Goal: Navigation & Orientation: Find specific page/section

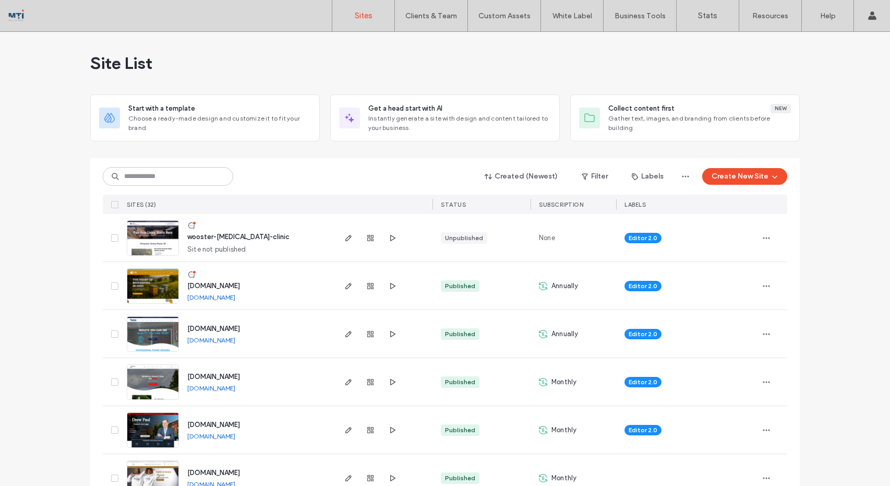
click at [141, 245] on img at bounding box center [152, 256] width 51 height 71
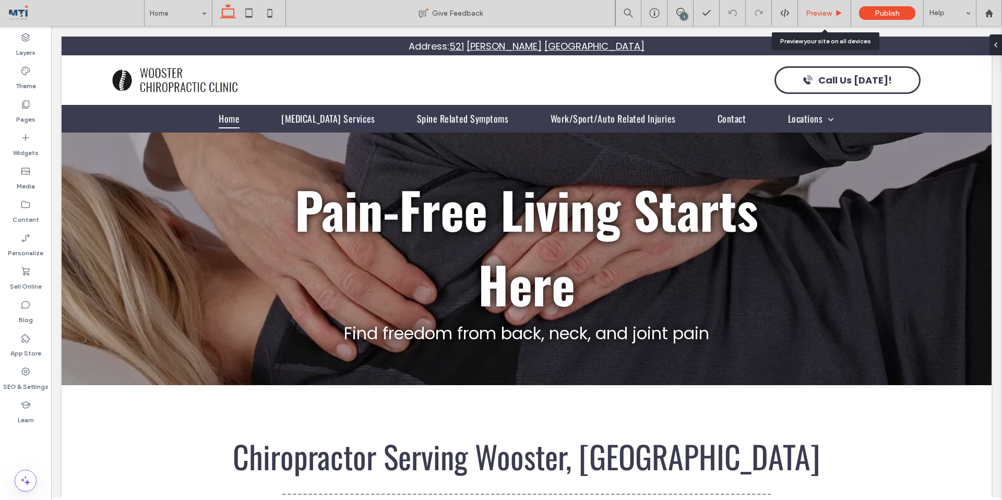
click at [830, 18] on div "Preview" at bounding box center [824, 13] width 53 height 26
click at [808, 13] on span "Preview" at bounding box center [819, 13] width 26 height 9
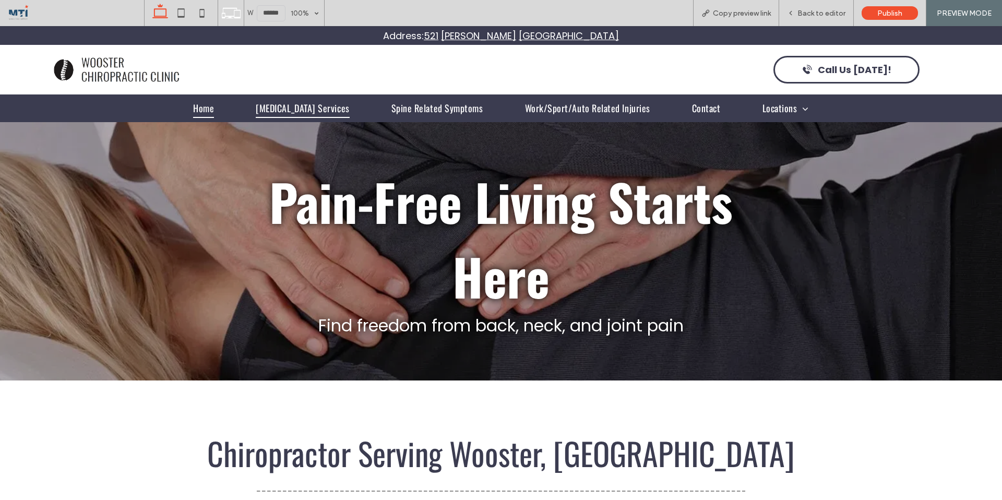
click at [299, 107] on span "[MEDICAL_DATA] Services" at bounding box center [302, 108] width 93 height 19
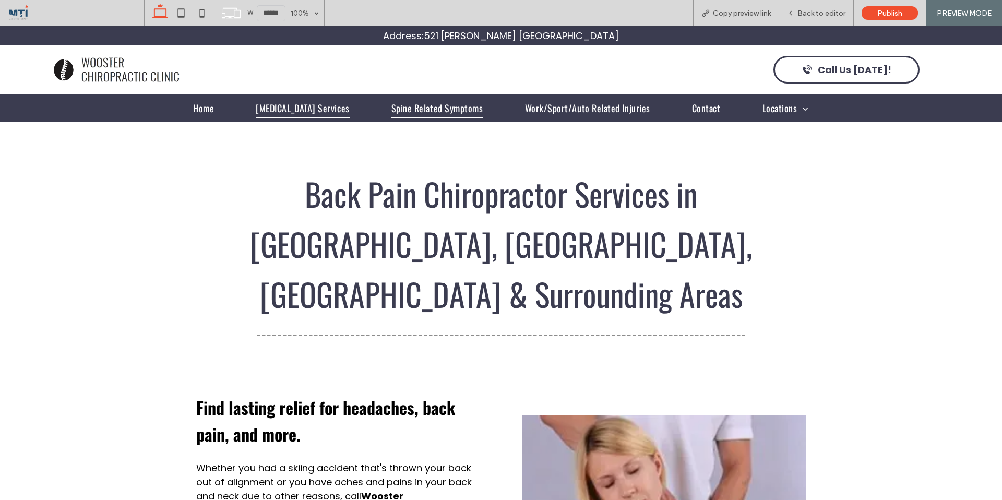
click at [425, 105] on span "Spine Related Symptoms" at bounding box center [437, 108] width 92 height 19
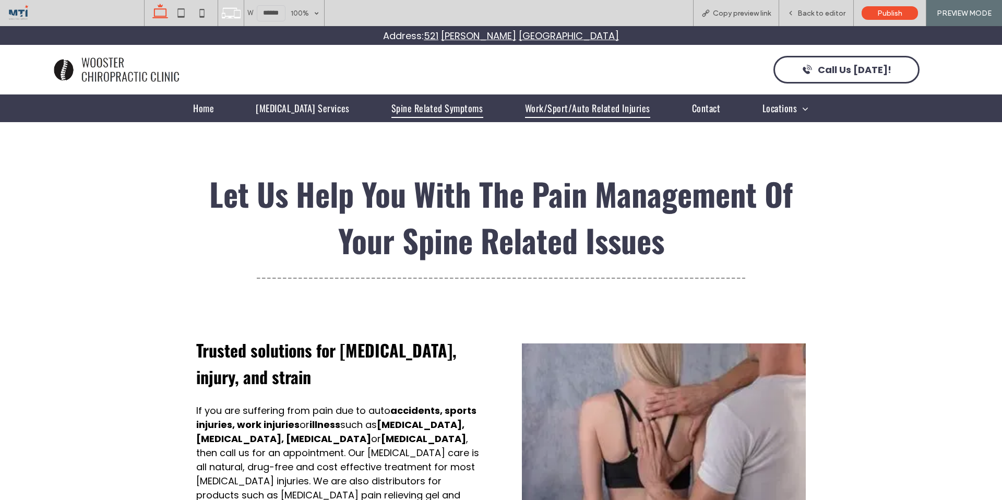
click at [540, 101] on span "Work/Sport/Auto Related Injuries" at bounding box center [587, 108] width 125 height 19
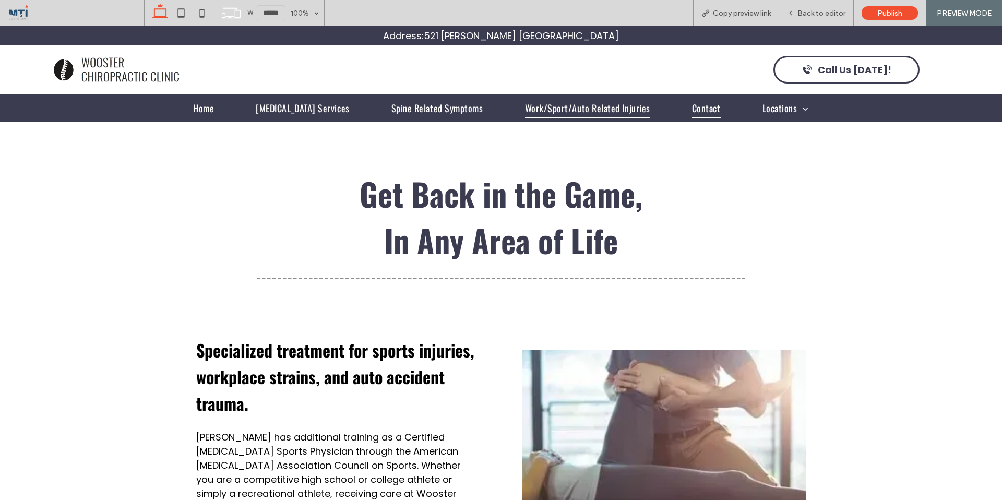
click at [696, 106] on span "Contact" at bounding box center [706, 108] width 29 height 19
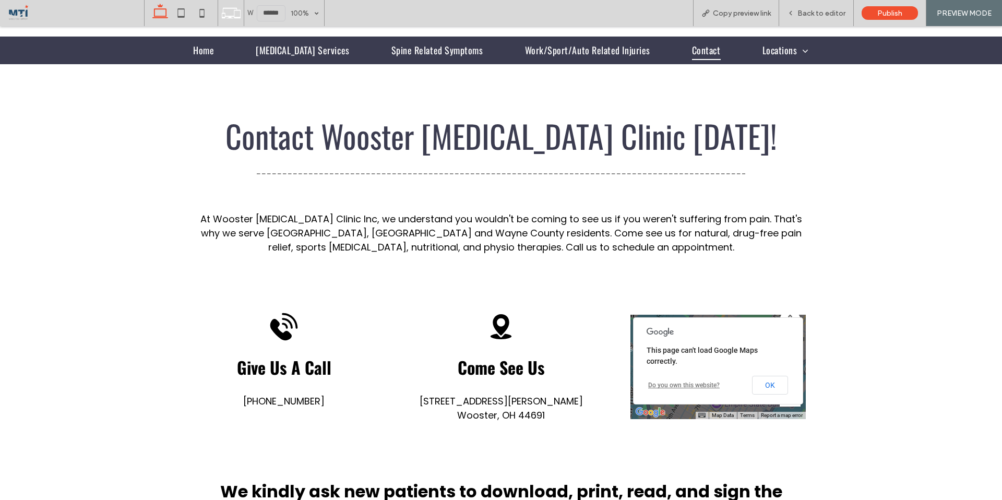
scroll to position [60, 0]
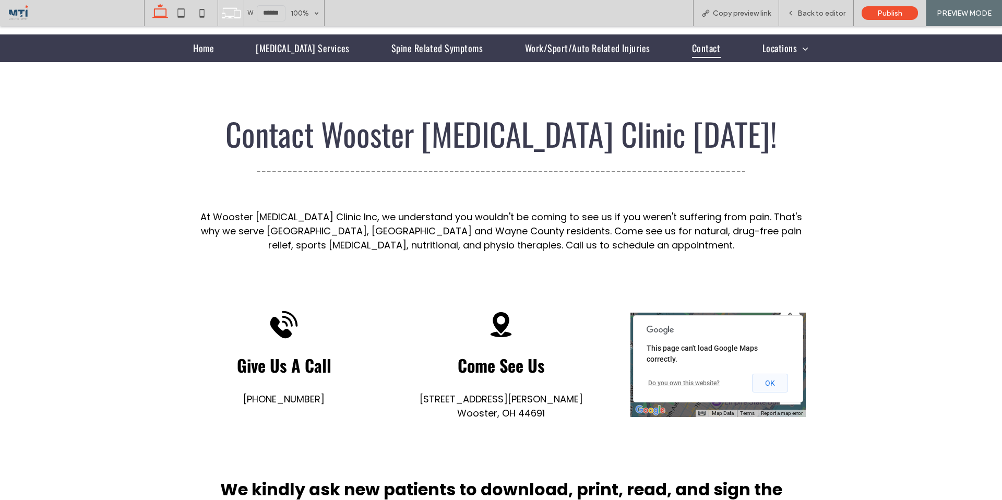
click at [774, 375] on button "OK" at bounding box center [770, 383] width 36 height 19
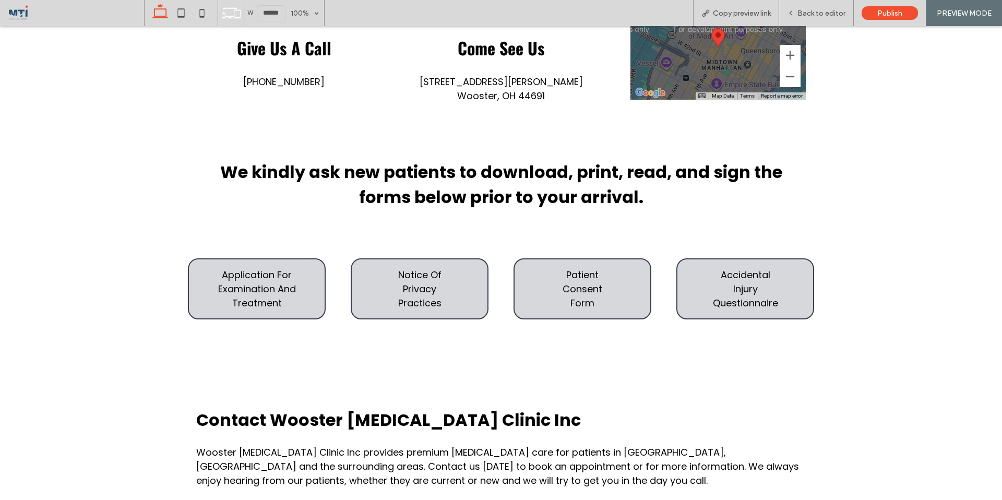
scroll to position [382, 0]
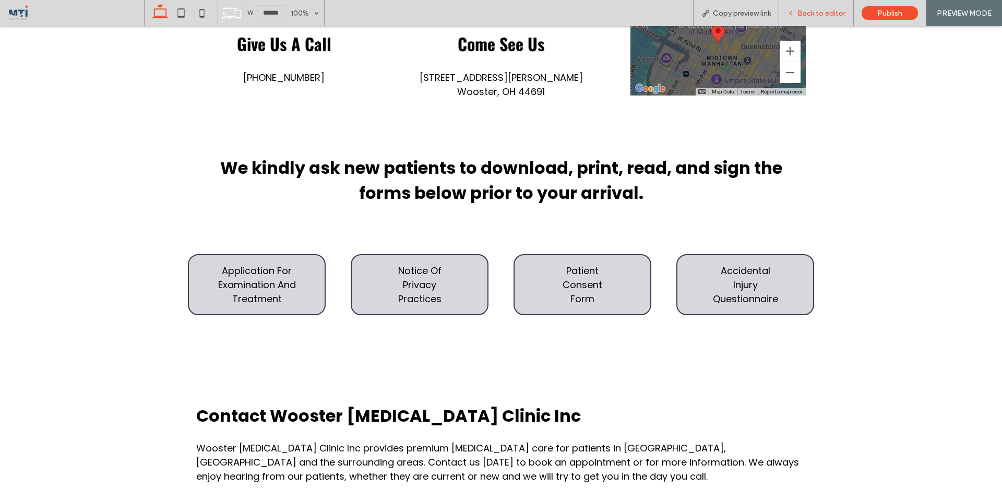
click at [810, 17] on span "Back to editor" at bounding box center [821, 13] width 48 height 9
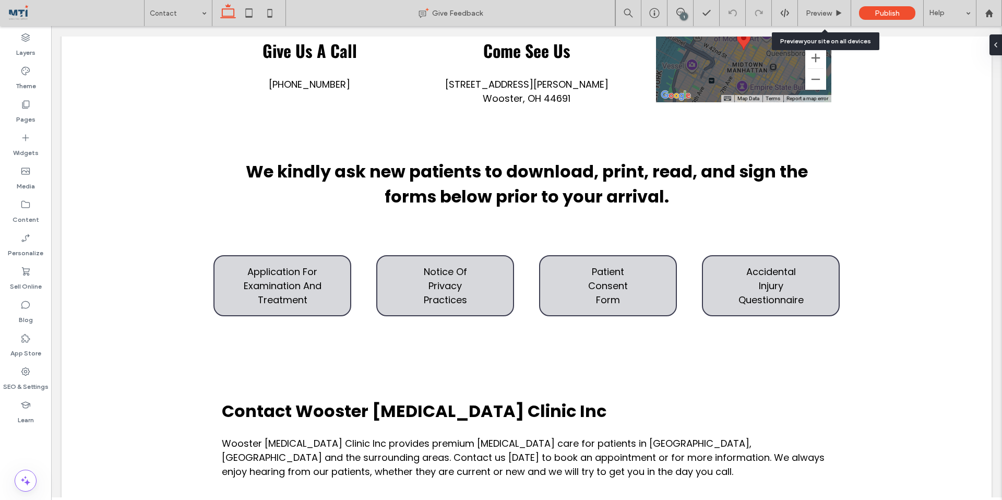
scroll to position [377, 0]
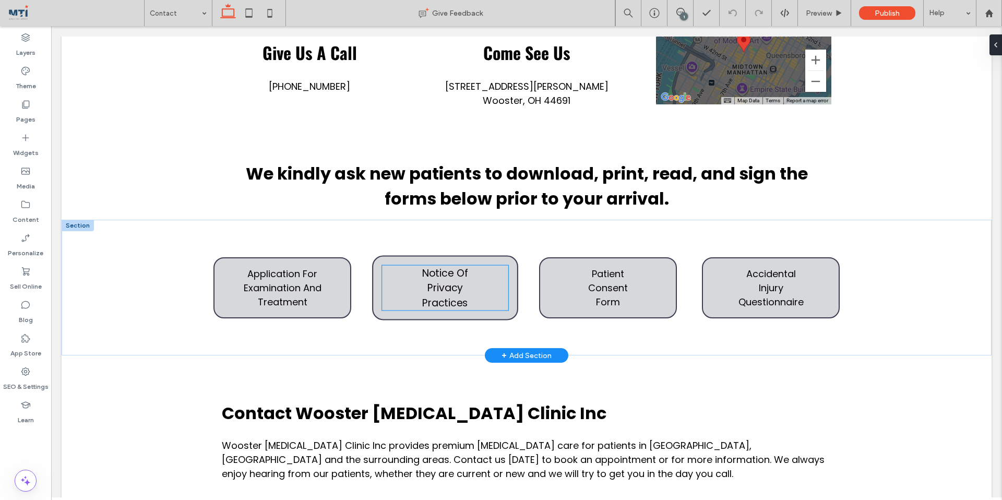
click at [399, 273] on p "Notice Of" at bounding box center [445, 272] width 126 height 15
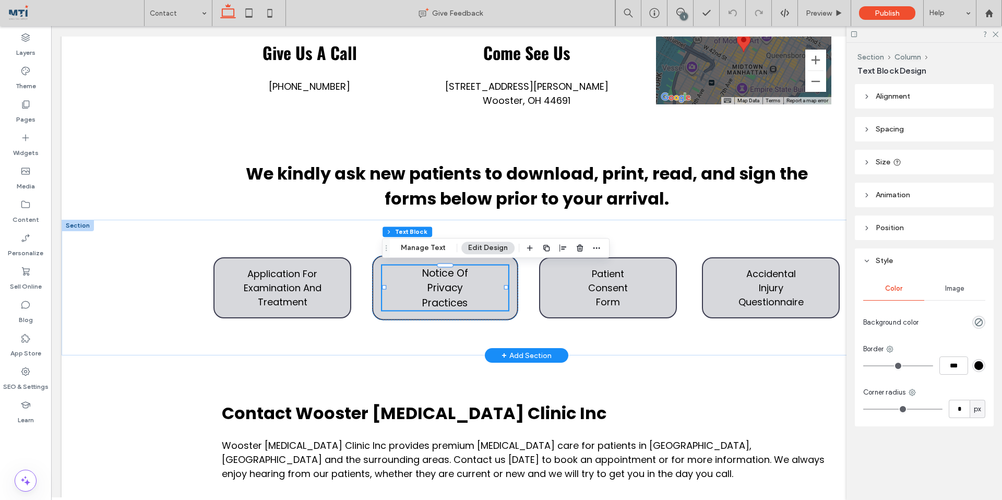
click at [389, 273] on p "Notice Of" at bounding box center [445, 272] width 126 height 15
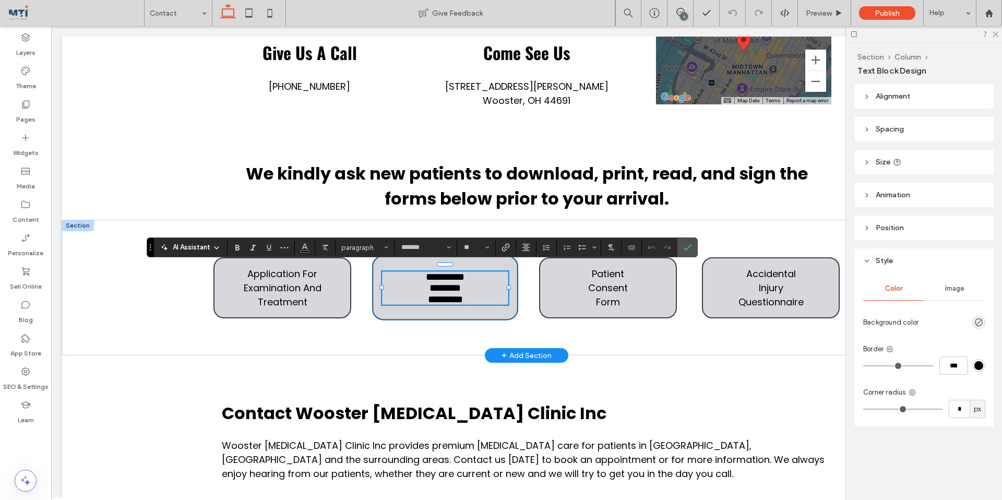
click at [375, 272] on div "********* ******* *********" at bounding box center [445, 287] width 146 height 65
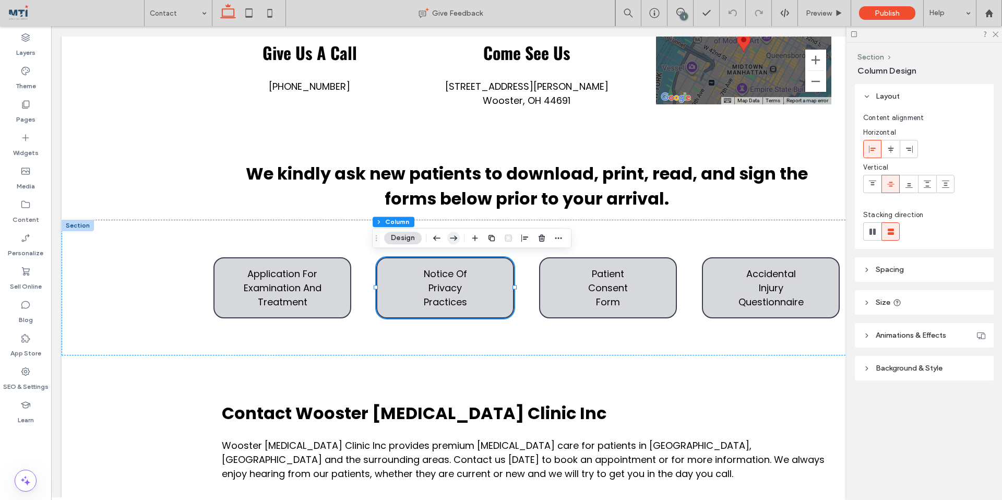
click at [455, 241] on icon "button" at bounding box center [453, 238] width 13 height 19
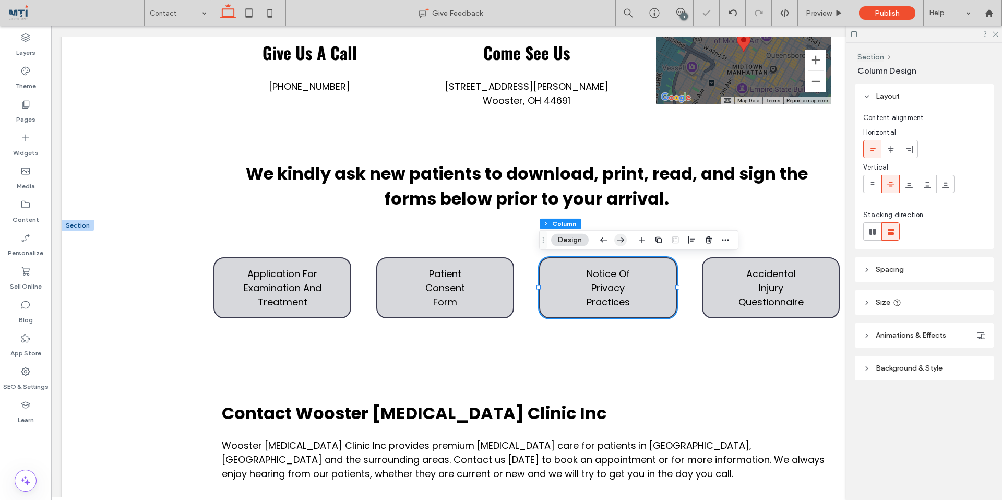
click at [622, 241] on use "button" at bounding box center [620, 239] width 7 height 5
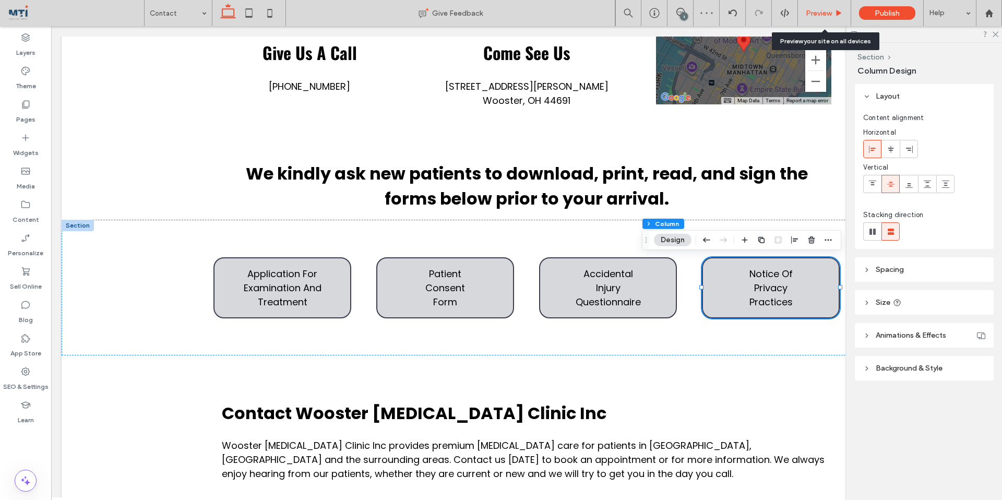
click at [835, 14] on icon at bounding box center [839, 13] width 8 height 8
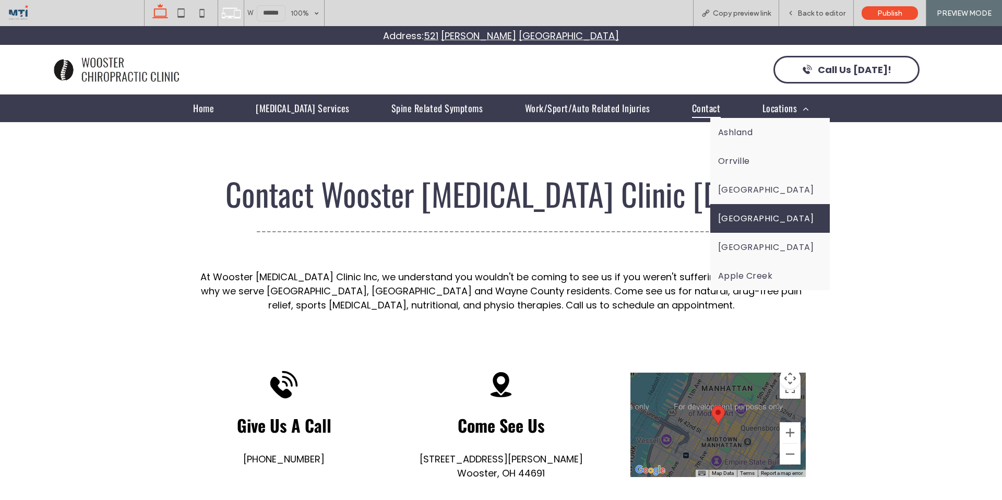
click at [790, 216] on span "[GEOGRAPHIC_DATA]" at bounding box center [766, 218] width 96 height 13
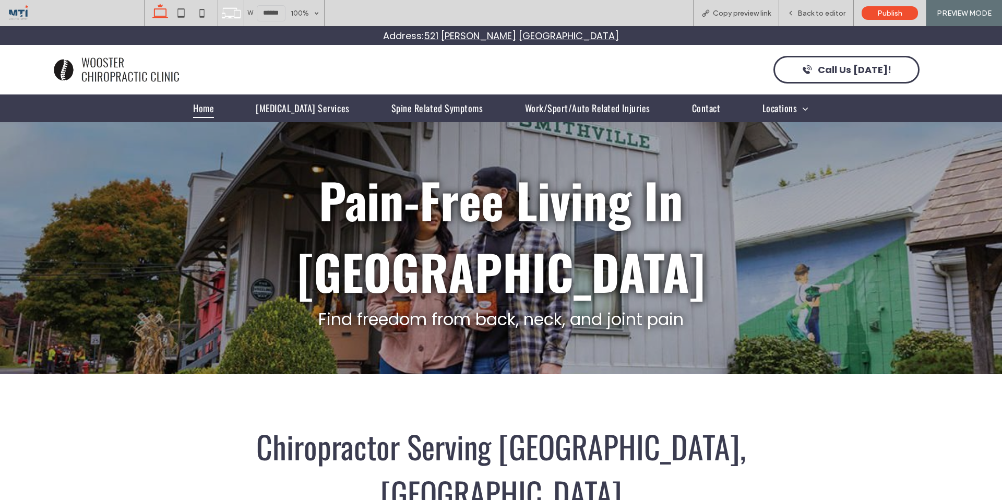
click at [209, 106] on span "Home" at bounding box center [203, 108] width 21 height 19
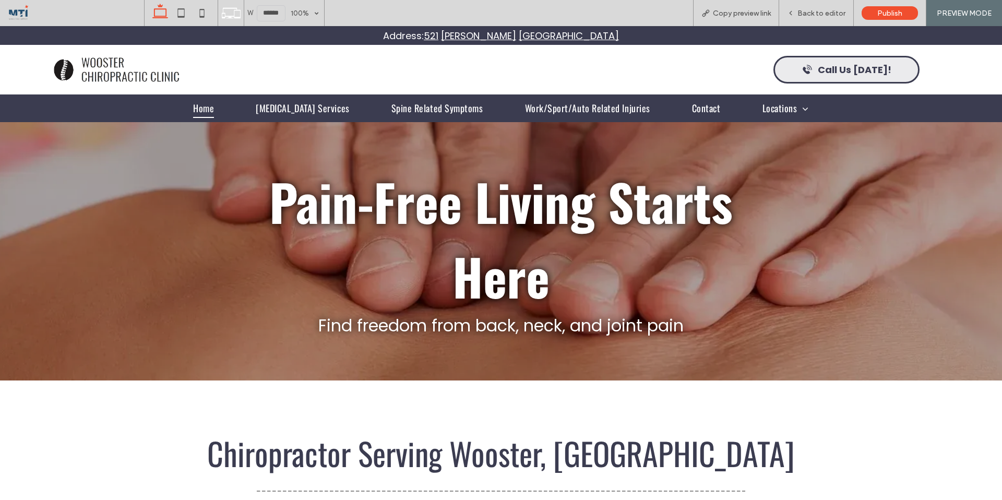
click at [864, 73] on span "Call Us [DATE]!" at bounding box center [855, 70] width 74 height 14
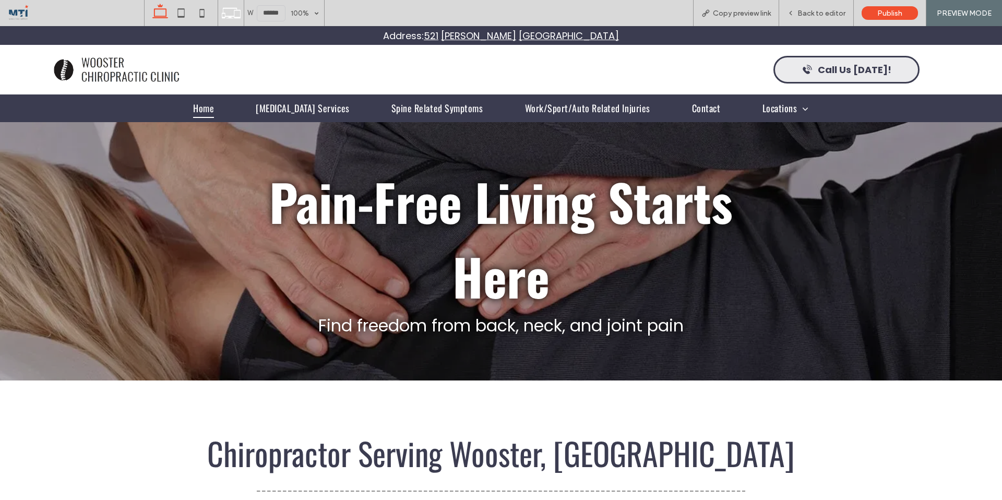
click at [817, 69] on link "Call Us [DATE]!" at bounding box center [846, 70] width 146 height 28
click at [890, 66] on link "Call Us [DATE]!" at bounding box center [846, 70] width 146 height 28
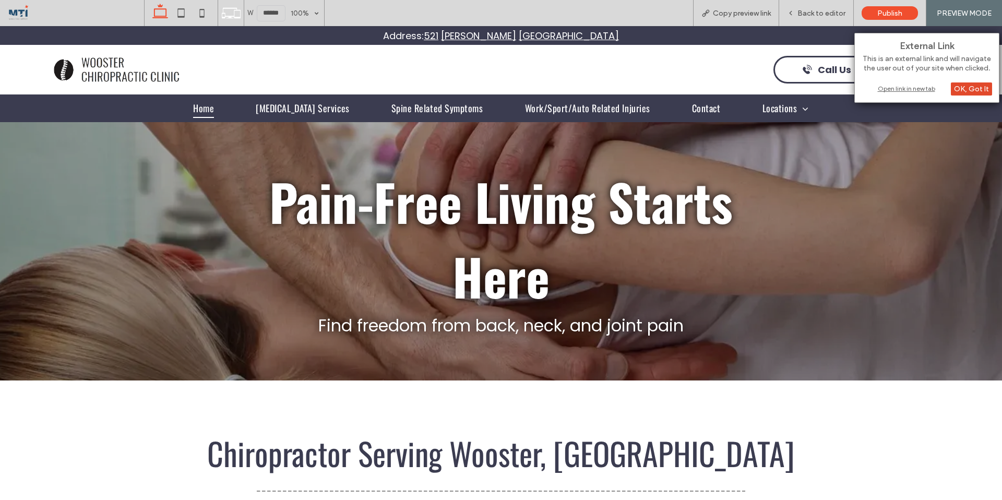
click at [890, 87] on div "OK, Got It" at bounding box center [971, 88] width 41 height 13
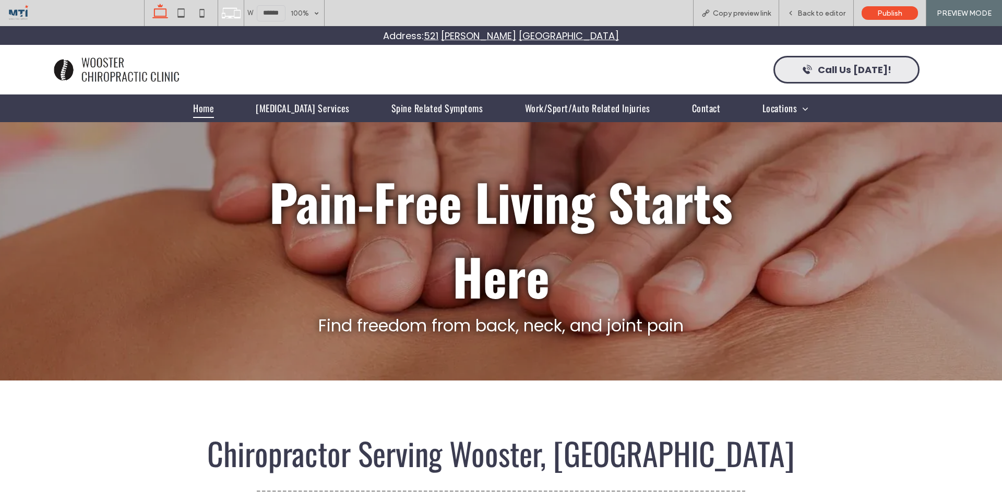
click at [827, 73] on span "Call Us [DATE]!" at bounding box center [855, 70] width 74 height 14
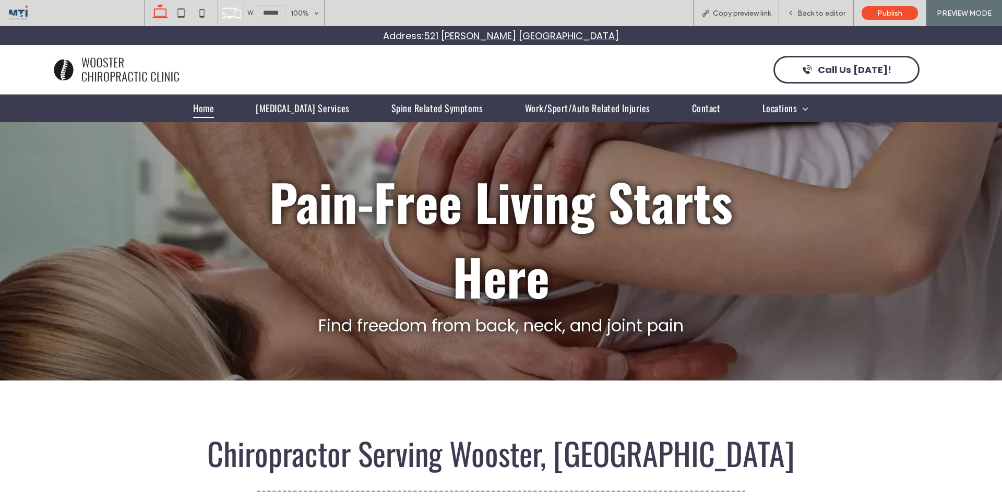
click at [629, 69] on div at bounding box center [501, 69] width 444 height 9
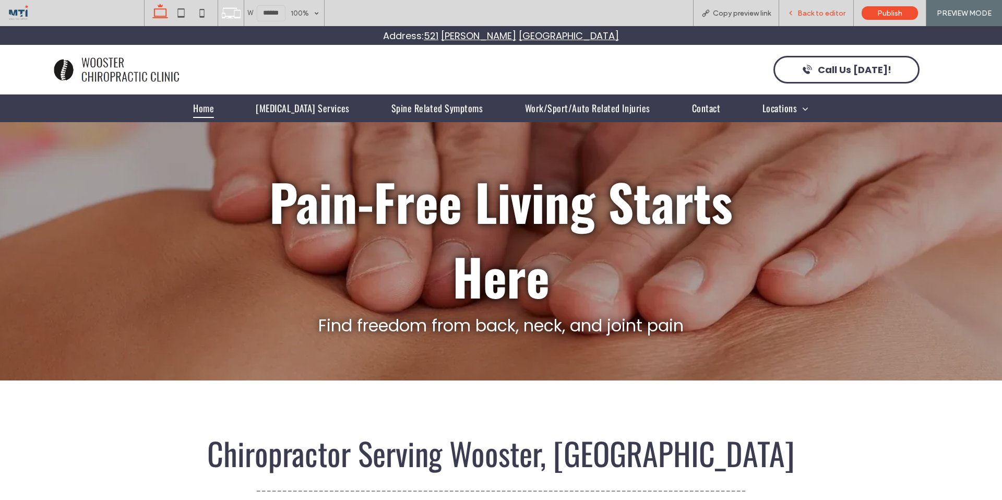
click at [816, 14] on span "Back to editor" at bounding box center [821, 13] width 48 height 9
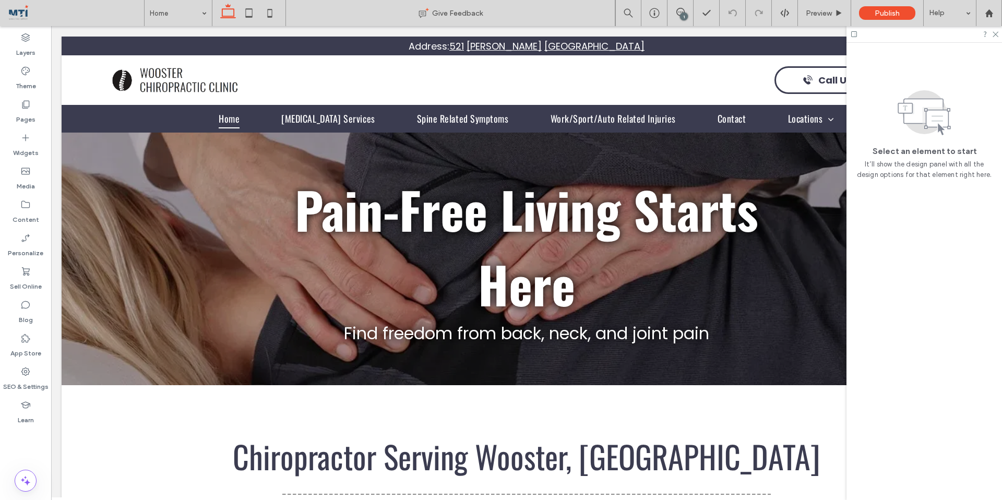
click at [681, 14] on div "1" at bounding box center [684, 17] width 8 height 8
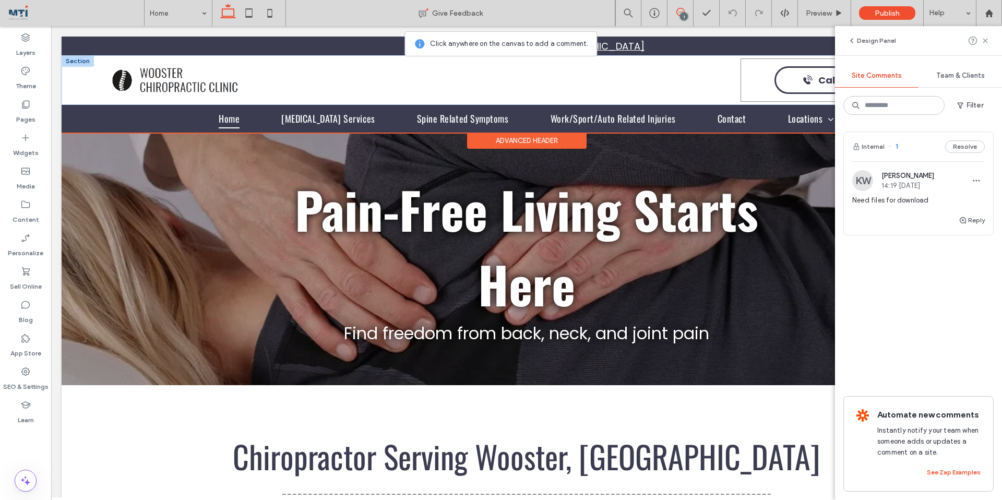
click at [761, 84] on div "Call Us [DATE]!" at bounding box center [848, 79] width 214 height 43
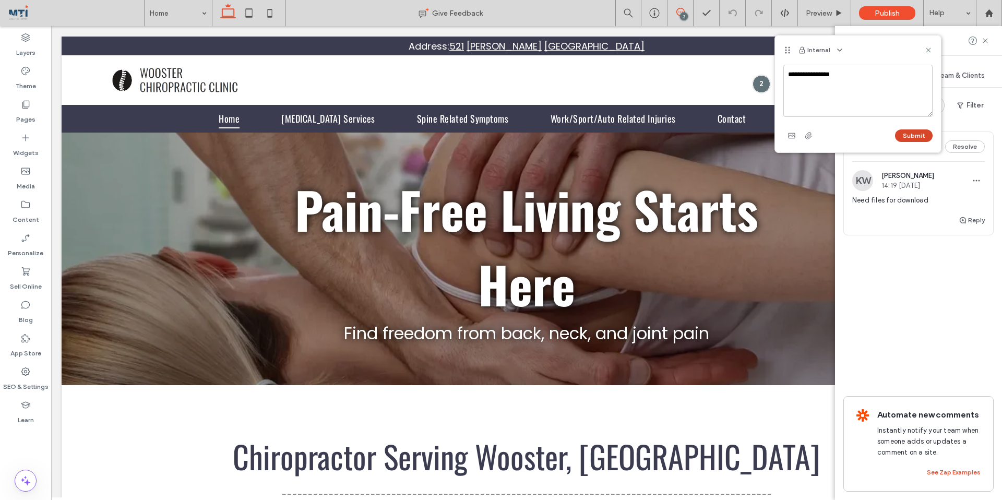
type textarea "**********"
click at [890, 131] on button "Submit" at bounding box center [914, 135] width 38 height 13
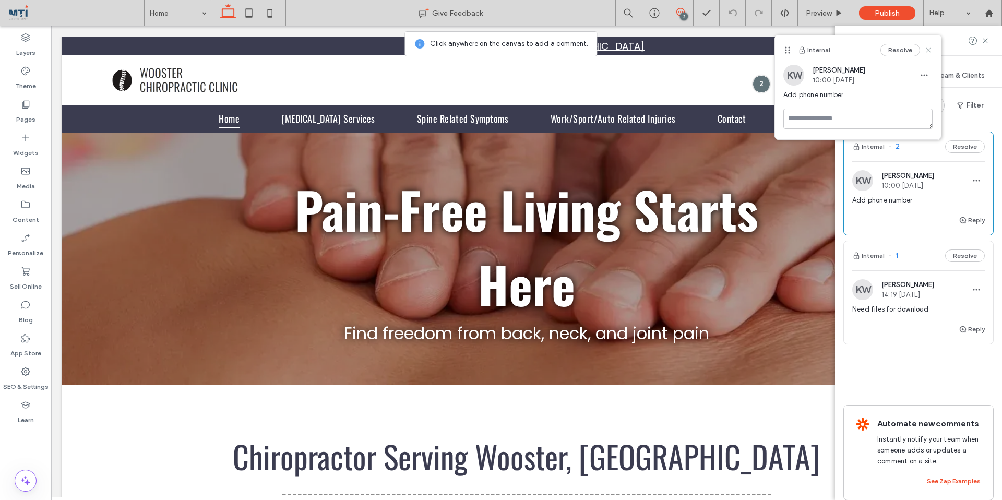
click at [890, 48] on icon at bounding box center [928, 50] width 8 height 8
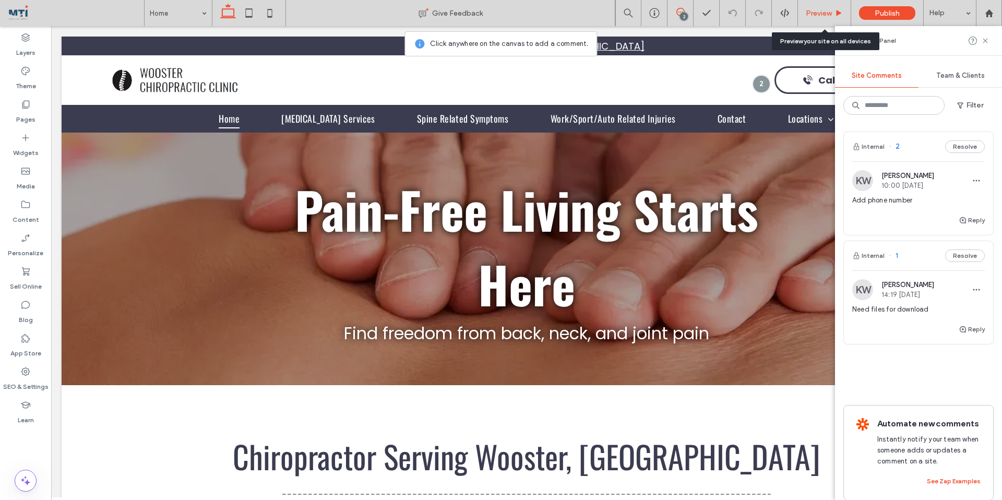
click at [816, 10] on span "Preview" at bounding box center [819, 13] width 26 height 9
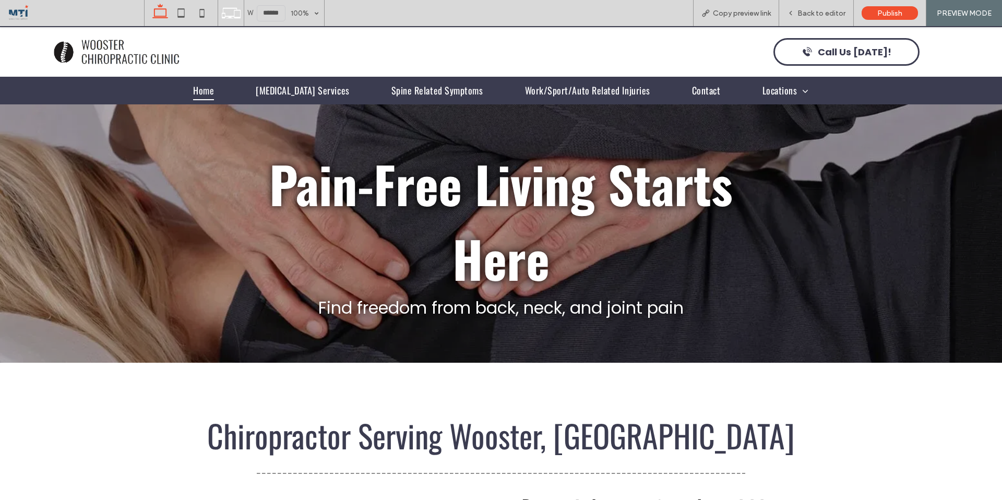
scroll to position [17, 0]
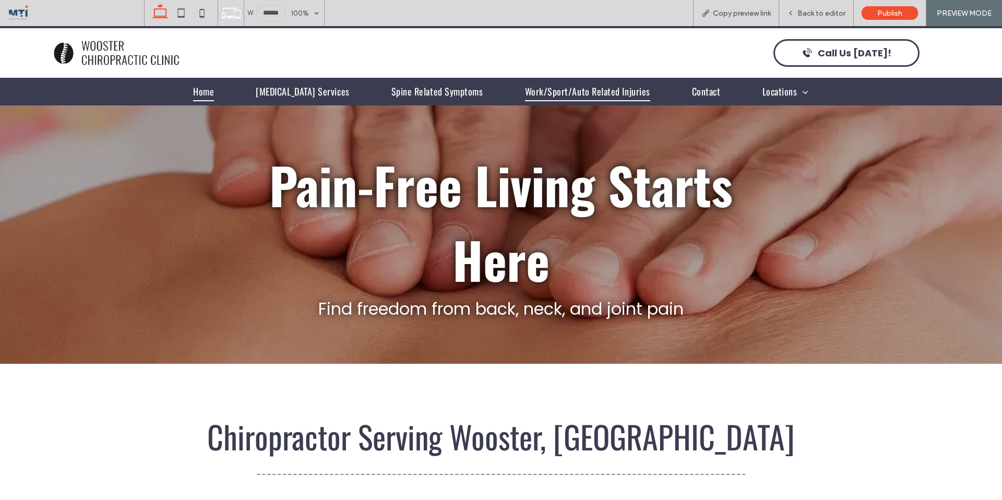
click at [566, 94] on span "Work/Sport/Auto Related Injuries" at bounding box center [587, 91] width 125 height 19
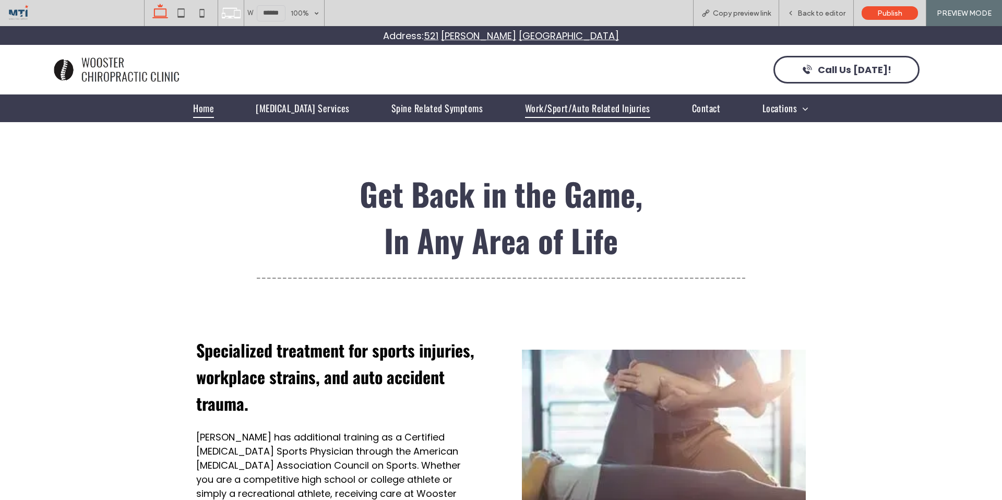
click at [213, 107] on span "Home" at bounding box center [203, 108] width 21 height 19
